Goal: Task Accomplishment & Management: Use online tool/utility

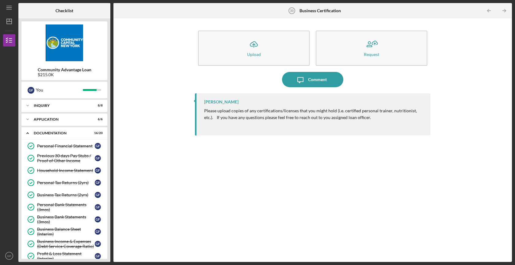
click at [182, 47] on div "Icon/Upload Upload Request Icon/Message Comment [PERSON_NAME] Please upload cop…" at bounding box center [312, 140] width 392 height 238
